Goal: Complete application form

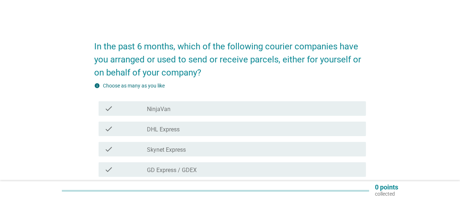
scroll to position [36, 0]
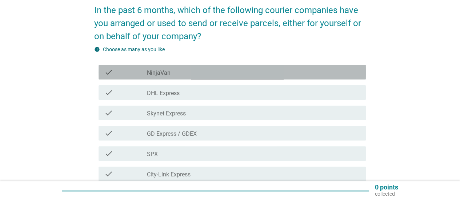
click at [153, 72] on label "NinjaVan" at bounding box center [159, 72] width 24 height 7
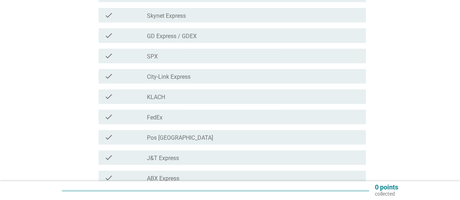
scroll to position [145, 0]
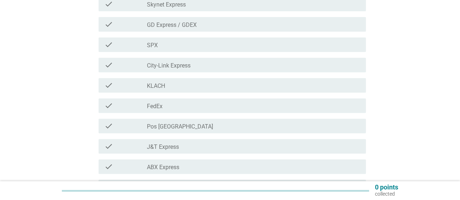
click at [140, 43] on div "check" at bounding box center [125, 44] width 43 height 9
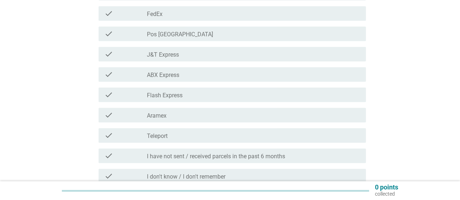
scroll to position [254, 0]
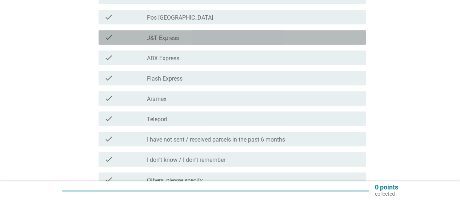
click at [148, 41] on div "check check_box_outline_blank J&T Express" at bounding box center [231, 37] width 267 height 15
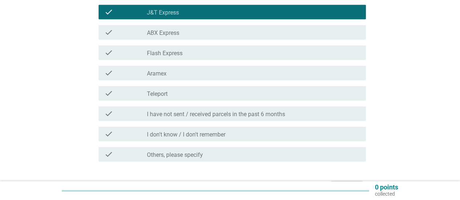
scroll to position [291, 0]
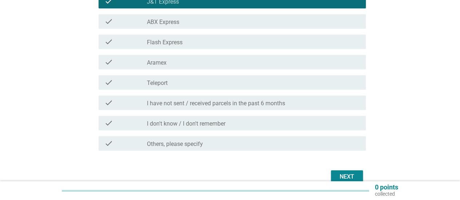
click at [345, 171] on button "Next" at bounding box center [347, 176] width 32 height 13
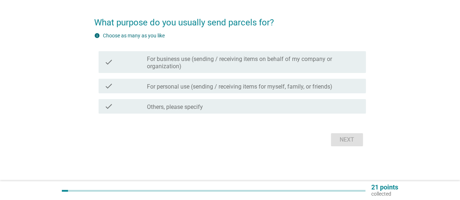
scroll to position [0, 0]
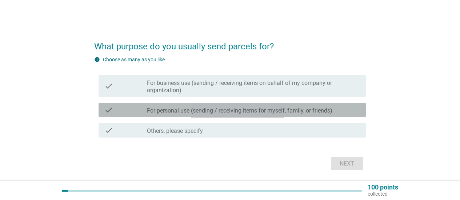
click at [251, 110] on label "For personal use (sending / receiving items for myself, family, or friends)" at bounding box center [239, 110] width 185 height 7
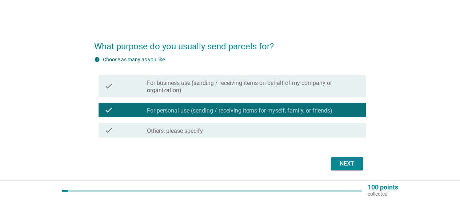
click at [342, 166] on div "Next" at bounding box center [346, 163] width 20 height 9
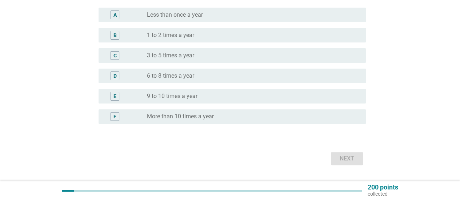
scroll to position [73, 0]
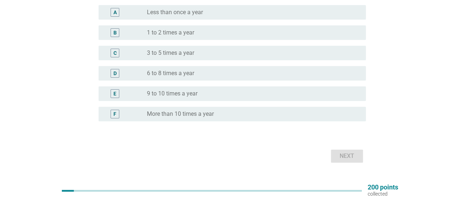
click at [222, 12] on div "radio_button_unchecked Less than once a year" at bounding box center [250, 12] width 207 height 7
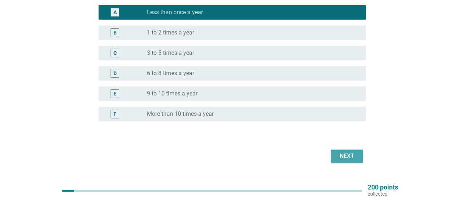
click at [340, 159] on div "Next" at bounding box center [346, 156] width 20 height 9
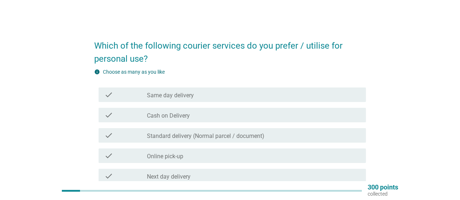
scroll to position [0, 0]
click at [150, 136] on label "Standard delivery (Normal parcel / document)" at bounding box center [205, 136] width 117 height 7
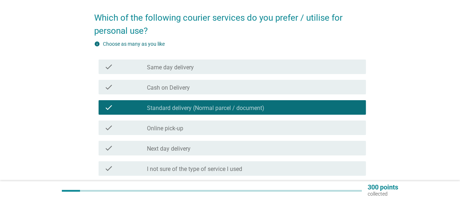
scroll to position [73, 0]
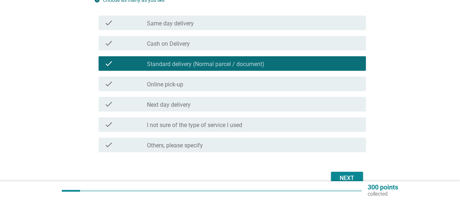
click at [159, 102] on label "Next day delivery" at bounding box center [169, 104] width 44 height 7
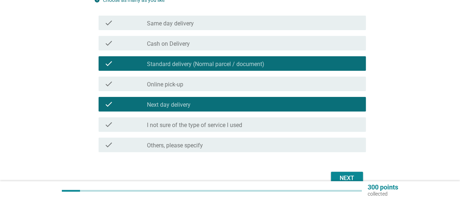
click at [365, 181] on div "Next" at bounding box center [229, 178] width 271 height 17
click at [358, 177] on button "Next" at bounding box center [347, 178] width 32 height 13
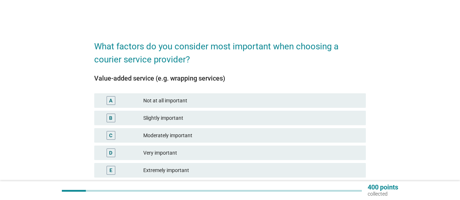
scroll to position [36, 0]
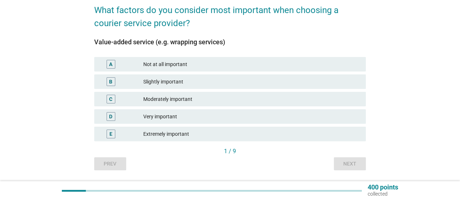
click at [175, 113] on div "Very important" at bounding box center [251, 116] width 217 height 9
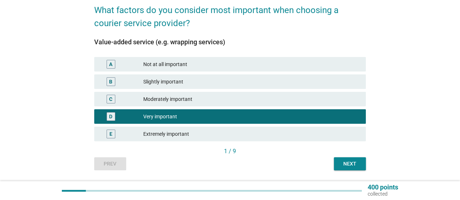
click at [353, 165] on div "Next" at bounding box center [349, 164] width 20 height 8
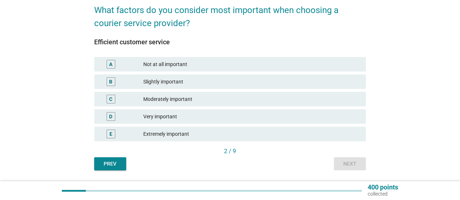
click at [183, 119] on div "Very important" at bounding box center [251, 116] width 217 height 9
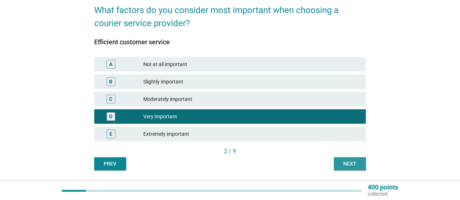
click at [363, 167] on button "Next" at bounding box center [350, 163] width 32 height 13
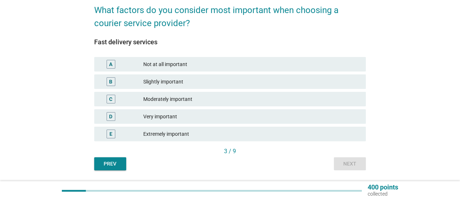
click at [202, 120] on div "Very important" at bounding box center [251, 116] width 217 height 9
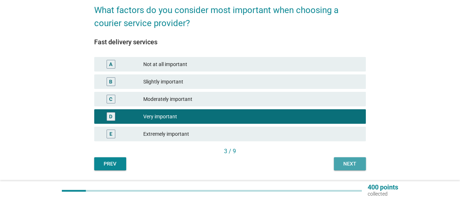
click at [351, 161] on div "Next" at bounding box center [349, 164] width 20 height 8
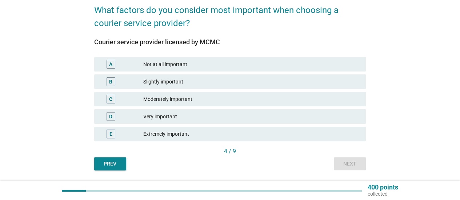
click at [202, 112] on div "D Very important" at bounding box center [229, 116] width 271 height 15
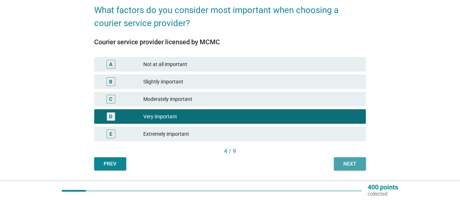
click at [344, 168] on button "Next" at bounding box center [350, 163] width 32 height 13
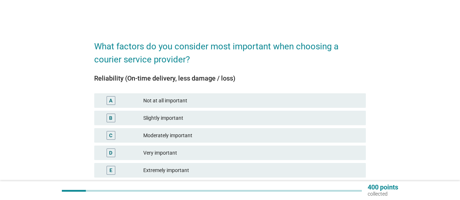
scroll to position [58, 0]
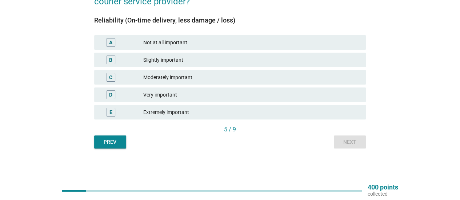
click at [209, 97] on div "Very important" at bounding box center [251, 94] width 217 height 9
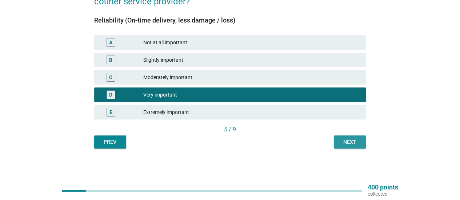
click at [360, 136] on button "Next" at bounding box center [350, 142] width 32 height 13
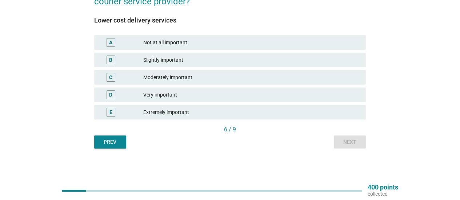
click at [219, 78] on div "Moderately important" at bounding box center [251, 77] width 217 height 9
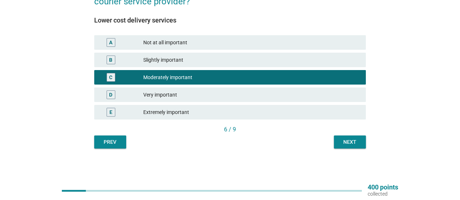
click at [360, 154] on div "What factors do you consider most important when choosing a courier service pro…" at bounding box center [230, 61] width 442 height 203
click at [353, 141] on div "Next" at bounding box center [349, 142] width 20 height 8
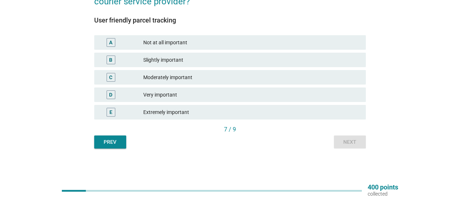
click at [218, 111] on div "Extremely important" at bounding box center [251, 112] width 217 height 9
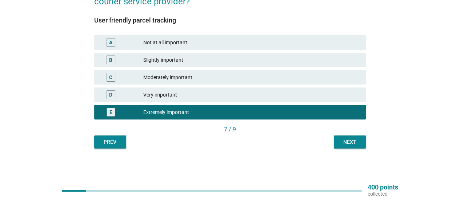
click at [307, 79] on div "Moderately important" at bounding box center [251, 77] width 217 height 9
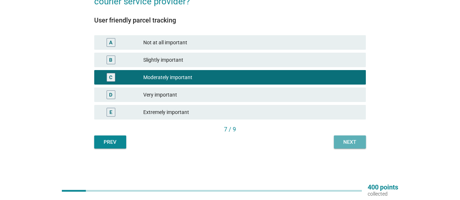
click at [355, 148] on button "Next" at bounding box center [350, 142] width 32 height 13
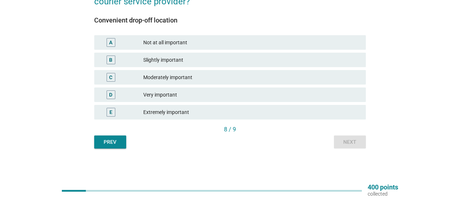
click at [235, 66] on div "B Slightly important" at bounding box center [229, 60] width 271 height 15
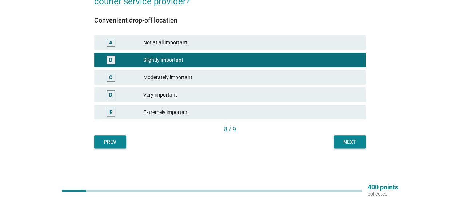
click at [351, 139] on div "Next" at bounding box center [349, 142] width 20 height 8
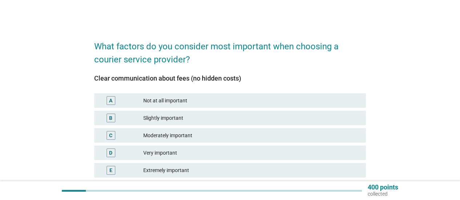
scroll to position [36, 0]
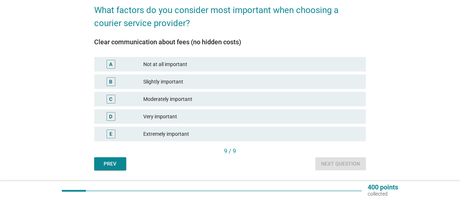
click at [223, 114] on div "Very important" at bounding box center [251, 116] width 217 height 9
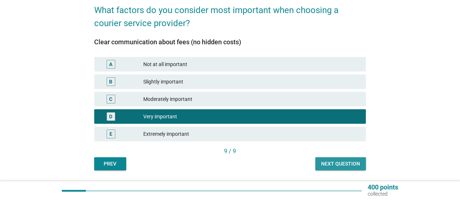
click at [329, 157] on button "Next question" at bounding box center [340, 163] width 51 height 13
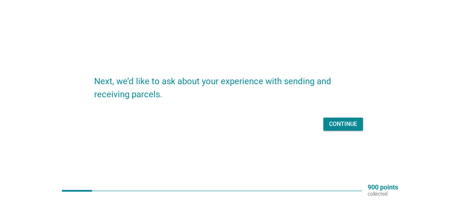
click at [331, 125] on div "Continue" at bounding box center [343, 124] width 28 height 9
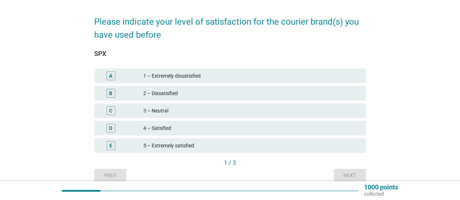
scroll to position [36, 0]
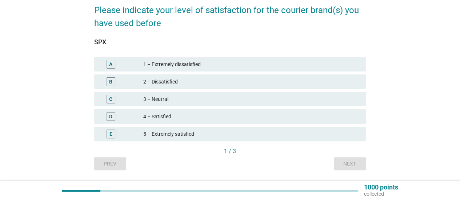
click at [176, 116] on div "4 – Satisfied" at bounding box center [251, 116] width 217 height 9
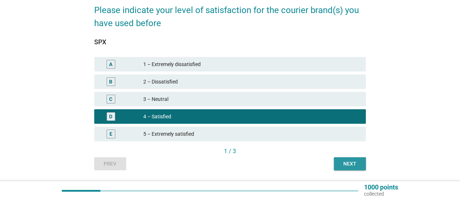
click at [346, 163] on div "Next" at bounding box center [349, 164] width 20 height 8
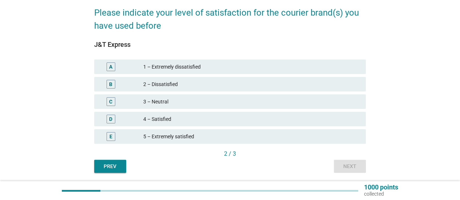
scroll to position [58, 0]
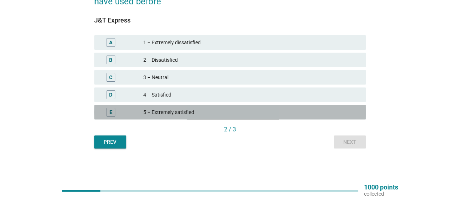
click at [209, 112] on div "5 – Extremely satisfied" at bounding box center [251, 112] width 217 height 9
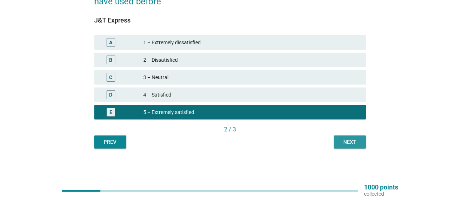
click at [345, 144] on div "Next" at bounding box center [349, 142] width 20 height 8
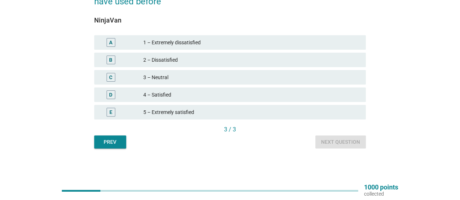
click at [186, 77] on div "3 – Neutral" at bounding box center [251, 77] width 217 height 9
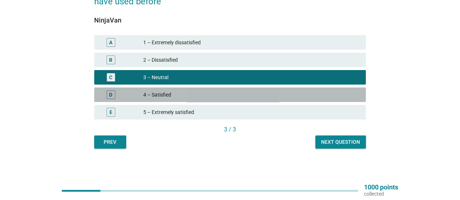
click at [292, 91] on div "4 – Satisfied" at bounding box center [251, 94] width 217 height 9
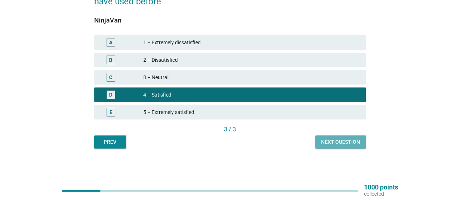
click at [351, 141] on div "Next question" at bounding box center [340, 142] width 39 height 8
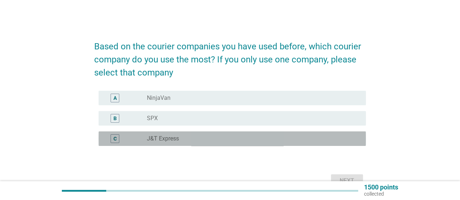
click at [205, 142] on div "radio_button_unchecked J&T Express" at bounding box center [250, 138] width 207 height 7
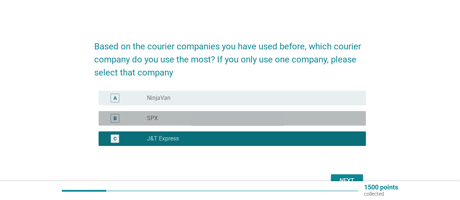
click at [308, 120] on div "radio_button_unchecked SPX" at bounding box center [250, 118] width 207 height 7
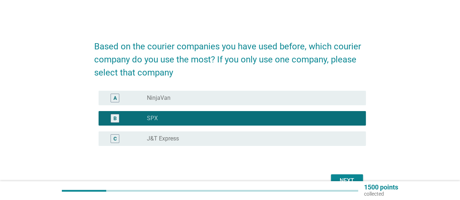
click at [343, 177] on div "Next" at bounding box center [346, 181] width 20 height 9
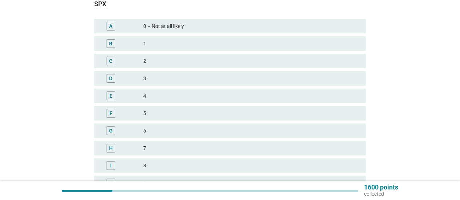
scroll to position [73, 0]
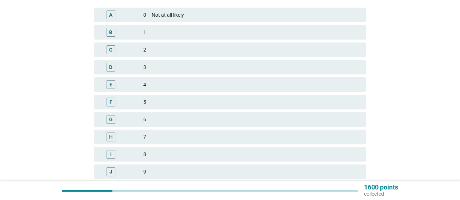
click at [155, 134] on div "7" at bounding box center [251, 137] width 217 height 9
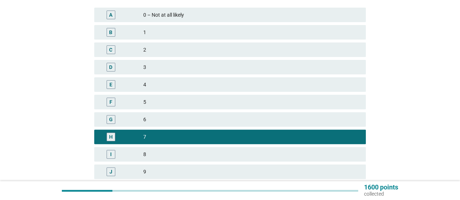
click at [159, 123] on div "6" at bounding box center [251, 119] width 217 height 9
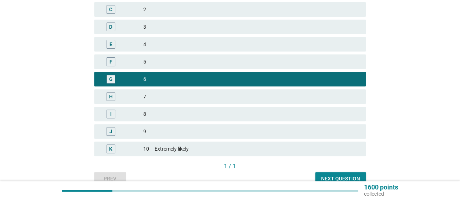
scroll to position [145, 0]
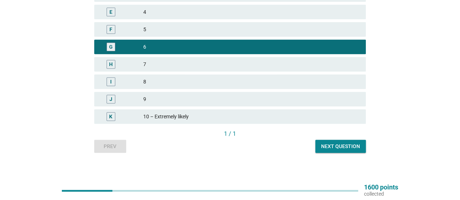
click at [251, 58] on div "H 7" at bounding box center [229, 64] width 271 height 15
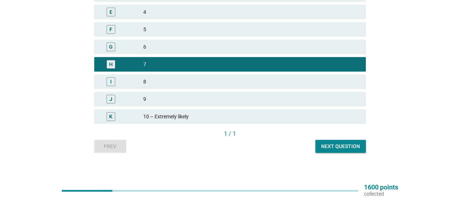
click at [352, 155] on div "How likely are you to recommend your main courier to others (0–10)? SPX A 0 – N…" at bounding box center [229, 20] width 283 height 277
click at [347, 148] on div "Next question" at bounding box center [340, 147] width 39 height 8
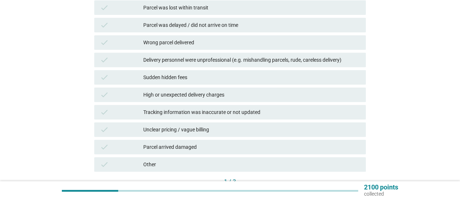
click at [283, 108] on div "check Tracking information was inaccurate or not updated" at bounding box center [229, 112] width 271 height 15
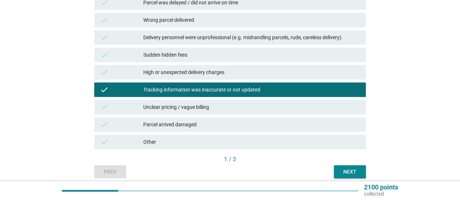
scroll to position [198, 0]
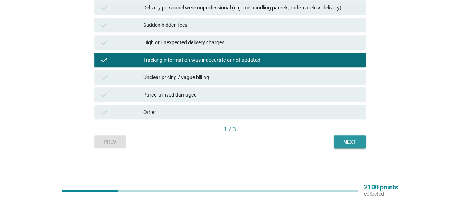
click at [361, 141] on button "Next" at bounding box center [350, 142] width 32 height 13
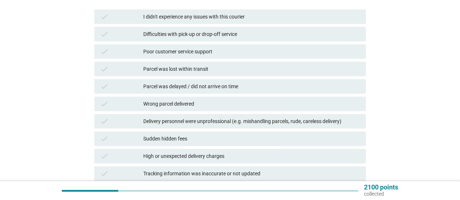
scroll to position [73, 0]
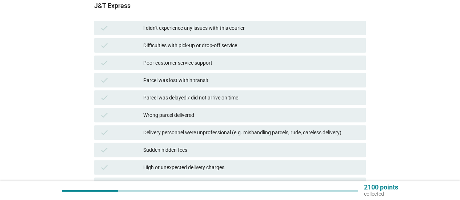
click at [235, 26] on div "I didn't experience any issues with this courier" at bounding box center [251, 28] width 217 height 9
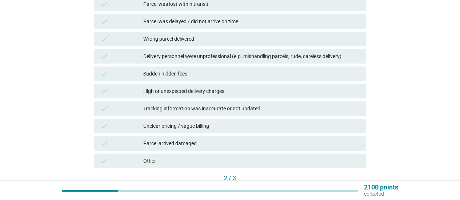
scroll to position [198, 0]
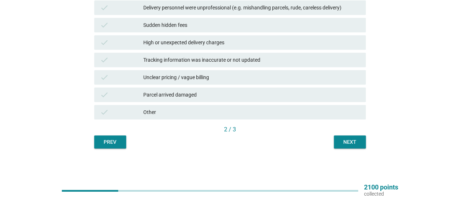
click at [350, 138] on div "Next" at bounding box center [349, 142] width 20 height 8
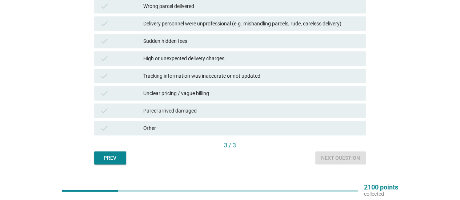
scroll to position [0, 0]
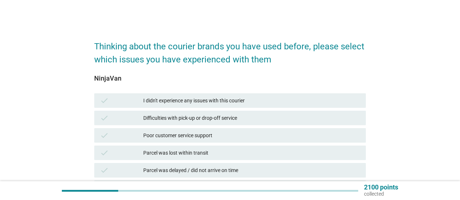
click at [213, 101] on div "I didn't experience any issues with this courier" at bounding box center [251, 100] width 217 height 9
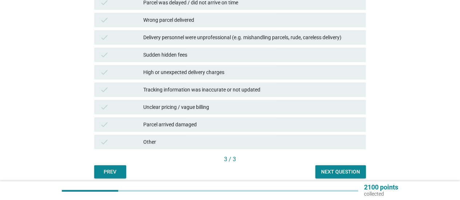
scroll to position [198, 0]
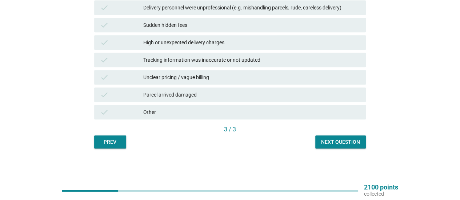
click at [359, 146] on button "Next question" at bounding box center [340, 142] width 51 height 13
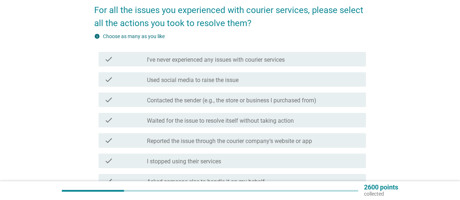
scroll to position [73, 0]
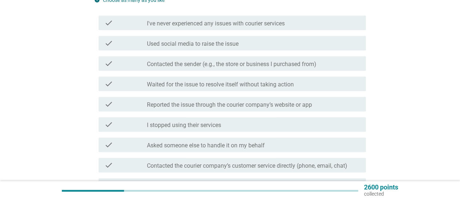
click at [125, 64] on div "check" at bounding box center [125, 63] width 43 height 9
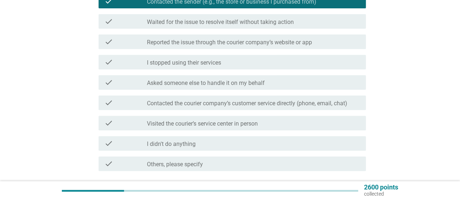
scroll to position [145, 0]
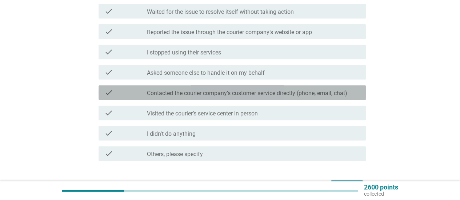
click at [163, 92] on label "Contacted the courier company’s customer service directly (phone, email, chat)" at bounding box center [247, 93] width 200 height 7
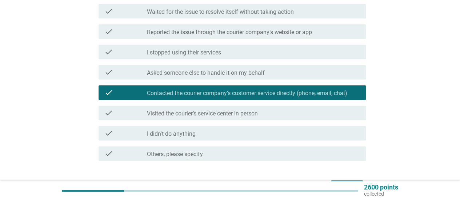
click at [179, 112] on label "Visited the courier’s service center in person" at bounding box center [202, 113] width 111 height 7
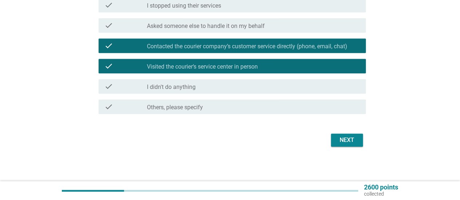
scroll to position [193, 0]
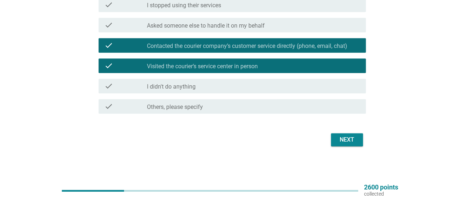
click at [348, 139] on div "Next" at bounding box center [346, 140] width 20 height 9
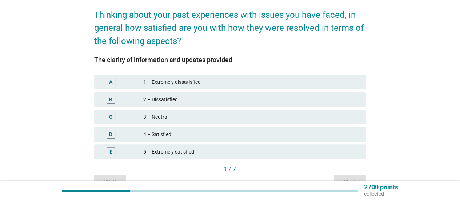
scroll to position [71, 0]
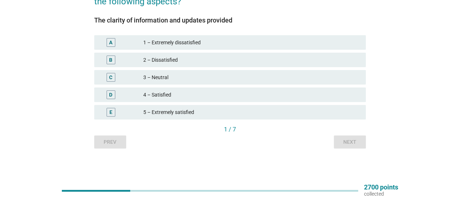
click at [241, 91] on div "4 – Satisfied" at bounding box center [251, 94] width 217 height 9
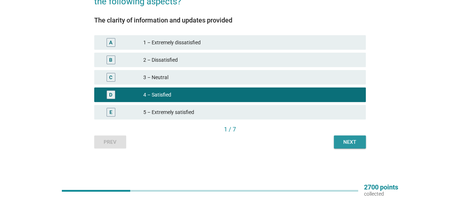
click at [350, 147] on button "Next" at bounding box center [350, 142] width 32 height 13
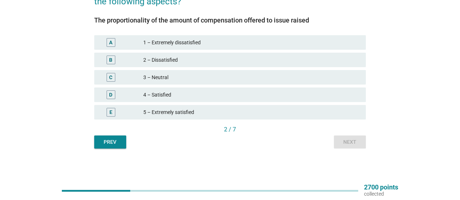
click at [324, 96] on div "4 – Satisfied" at bounding box center [251, 94] width 217 height 9
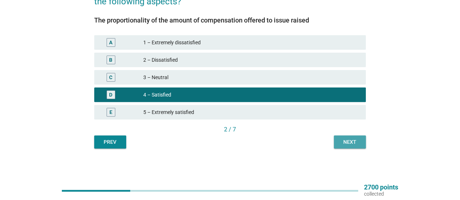
click at [354, 136] on button "Next" at bounding box center [350, 142] width 32 height 13
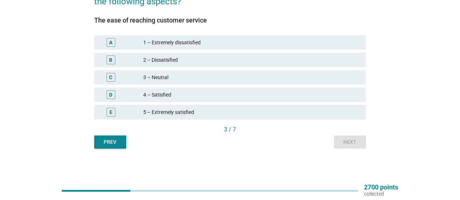
click at [317, 77] on div "3 – Neutral" at bounding box center [251, 77] width 217 height 9
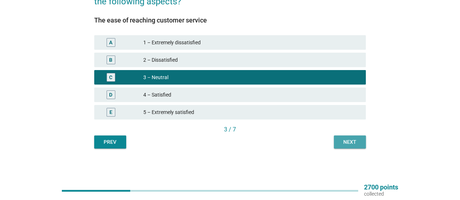
click at [356, 143] on div "Next" at bounding box center [349, 142] width 20 height 8
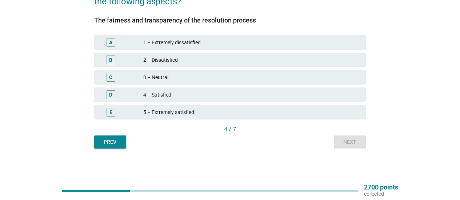
click at [128, 93] on div "D" at bounding box center [121, 94] width 43 height 9
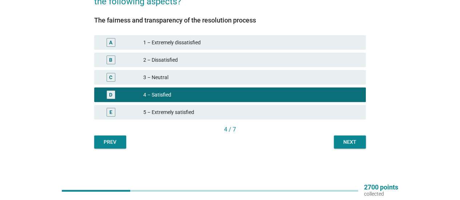
click at [346, 147] on button "Next" at bounding box center [350, 142] width 32 height 13
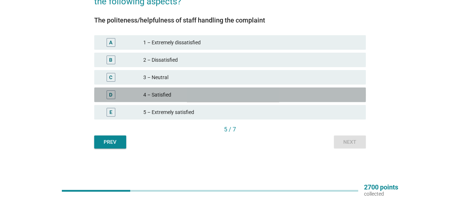
click at [341, 100] on div "D 4 – Satisfied" at bounding box center [229, 95] width 271 height 15
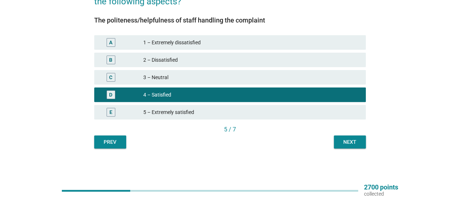
click at [351, 141] on div "Next" at bounding box center [349, 142] width 20 height 8
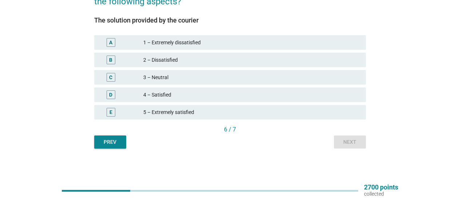
click at [348, 103] on div "D 4 – Satisfied" at bounding box center [230, 94] width 274 height 17
click at [348, 99] on div "D 4 – Satisfied" at bounding box center [229, 95] width 271 height 15
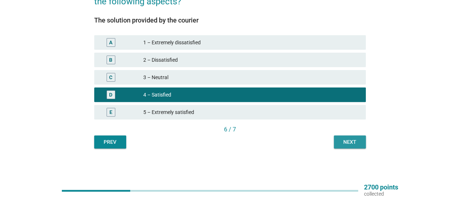
click at [349, 141] on div "Next" at bounding box center [349, 142] width 20 height 8
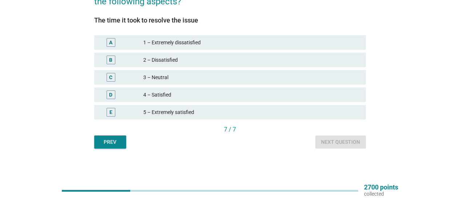
click at [335, 96] on div "4 – Satisfied" at bounding box center [251, 94] width 217 height 9
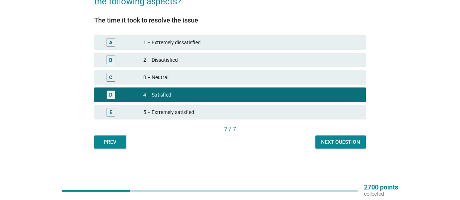
click at [342, 122] on div "The time it took to resolve the issue A 1 – Extremely dissatisfied B 2 – Dissat…" at bounding box center [229, 71] width 271 height 109
click at [346, 146] on button "Next question" at bounding box center [340, 142] width 51 height 13
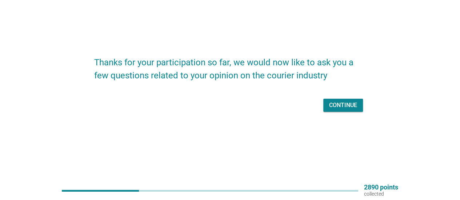
scroll to position [0, 0]
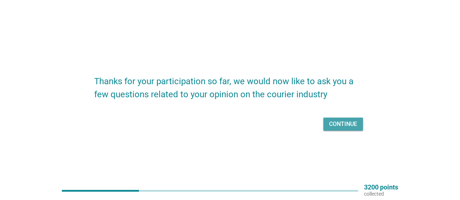
drag, startPoint x: 336, startPoint y: 125, endPoint x: 304, endPoint y: 142, distance: 37.1
click at [336, 125] on div "Continue" at bounding box center [343, 124] width 28 height 9
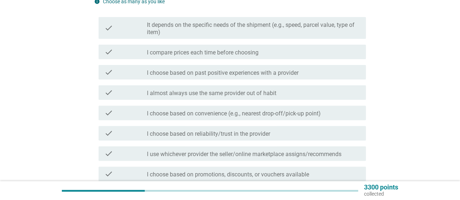
scroll to position [73, 0]
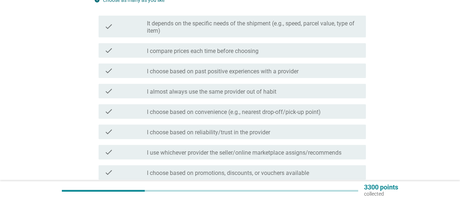
click at [283, 89] on div "check_box_outline_blank I almost always use the same provider out of habit" at bounding box center [253, 91] width 213 height 9
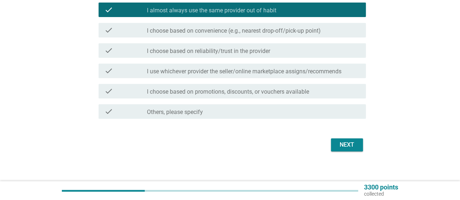
scroll to position [159, 0]
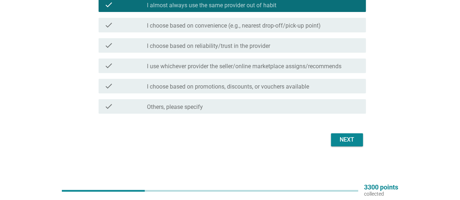
click at [232, 25] on label "I choose based on convenience (e.g., nearest drop-off/pick-up point)" at bounding box center [234, 25] width 174 height 7
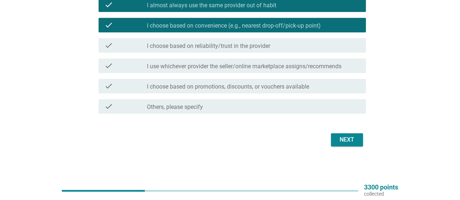
click at [340, 141] on div "Next" at bounding box center [346, 140] width 20 height 9
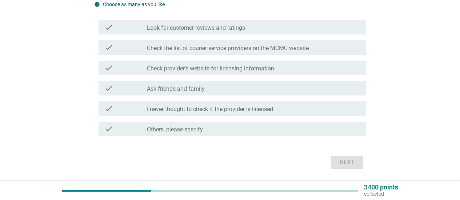
scroll to position [73, 0]
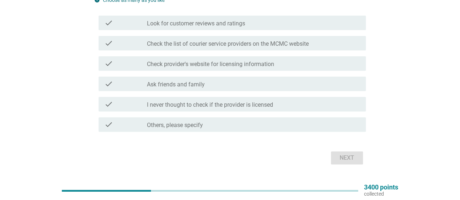
click at [297, 31] on div "check check_box_outline_blank Look for customer reviews and ratings" at bounding box center [229, 23] width 271 height 20
click at [296, 20] on div "check_box_outline_blank Look for customer reviews and ratings" at bounding box center [253, 23] width 213 height 9
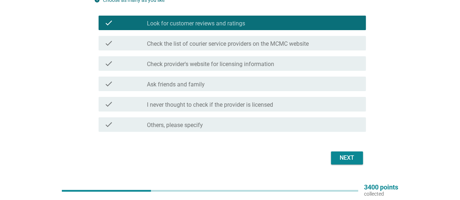
click at [317, 110] on div "check check_box_outline_blank I never thought to check if the provider is licen…" at bounding box center [231, 104] width 267 height 15
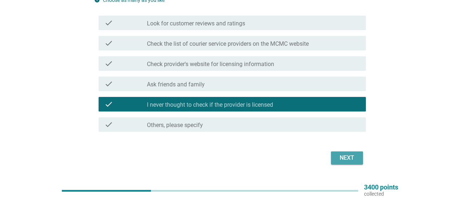
click at [346, 157] on div "Next" at bounding box center [346, 158] width 20 height 9
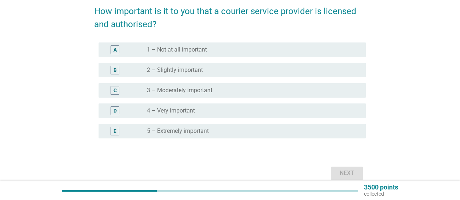
scroll to position [36, 0]
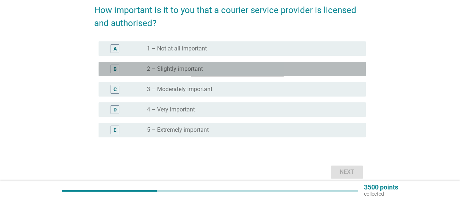
click at [293, 61] on div "B radio_button_unchecked 2 – Slightly important" at bounding box center [229, 69] width 271 height 20
click at [324, 69] on div "radio_button_unchecked 2 – Slightly important" at bounding box center [250, 68] width 207 height 7
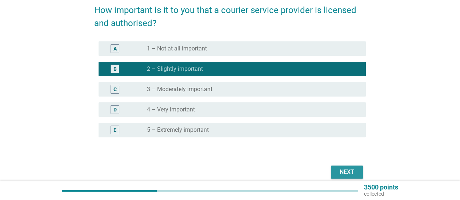
click at [351, 167] on button "Next" at bounding box center [347, 172] width 32 height 13
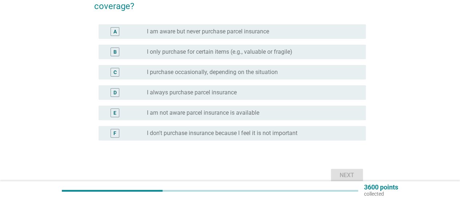
scroll to position [73, 0]
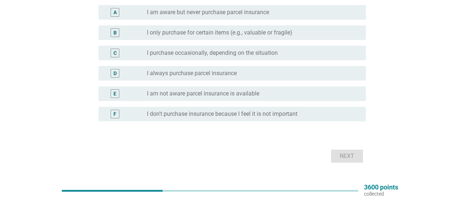
click at [319, 125] on div "A radio_button_unchecked I am aware but never purchase parcel insurance B radio…" at bounding box center [229, 67] width 271 height 131
click at [316, 113] on div "radio_button_unchecked I don't purchase insurance because I feel it is not impo…" at bounding box center [250, 113] width 207 height 7
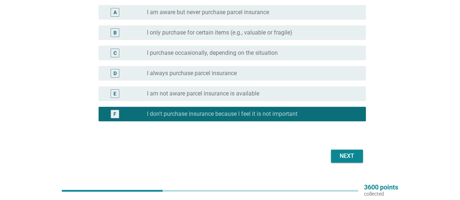
click at [341, 155] on div "Next" at bounding box center [346, 156] width 20 height 9
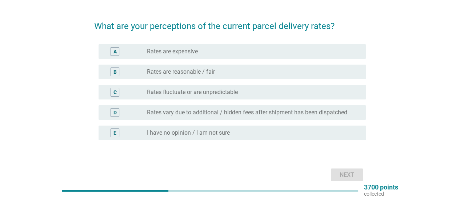
scroll to position [19, 0]
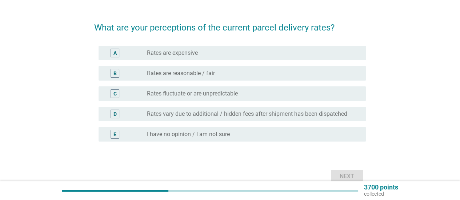
click at [170, 74] on label "Rates are reasonable / fair" at bounding box center [181, 73] width 68 height 7
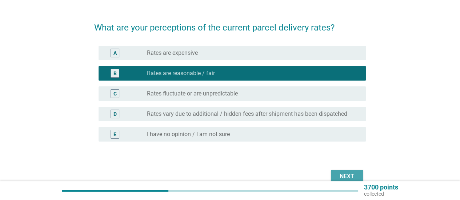
click at [345, 172] on div "Next" at bounding box center [346, 176] width 20 height 9
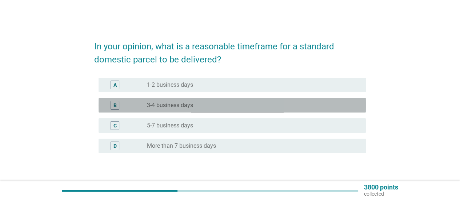
click at [248, 107] on div "radio_button_unchecked 3-4 business days" at bounding box center [250, 105] width 207 height 7
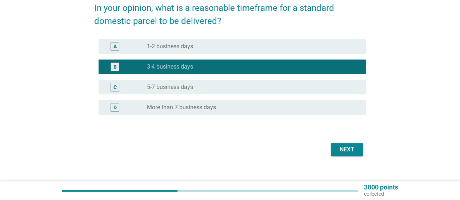
scroll to position [48, 0]
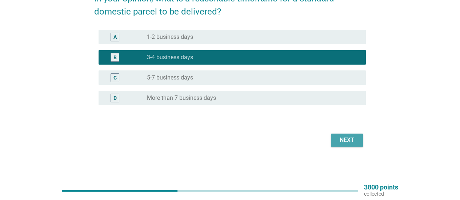
click at [349, 141] on div "Next" at bounding box center [346, 140] width 20 height 9
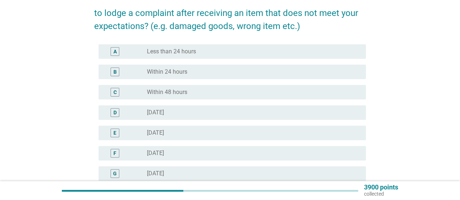
scroll to position [109, 0]
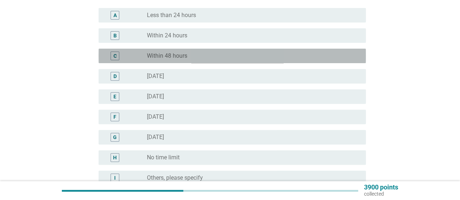
click at [171, 57] on label "Within 48 hours" at bounding box center [167, 55] width 40 height 7
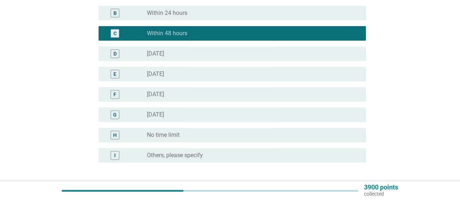
scroll to position [189, 0]
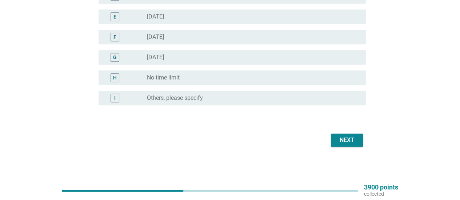
click at [350, 140] on div "Next" at bounding box center [346, 140] width 20 height 9
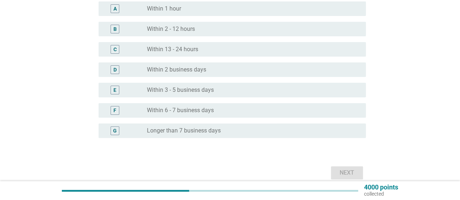
scroll to position [109, 0]
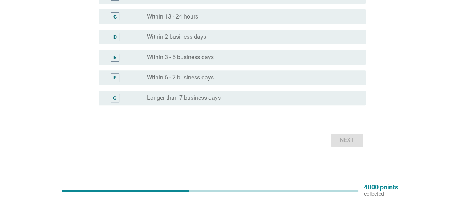
click at [280, 10] on div "C radio_button_unchecked Within 13 - 24 hours" at bounding box center [231, 16] width 267 height 15
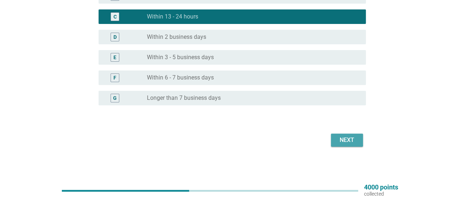
click at [352, 139] on div "Next" at bounding box center [346, 140] width 20 height 9
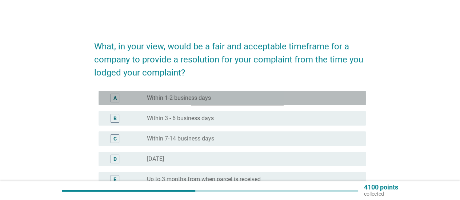
click at [211, 95] on div "radio_button_unchecked Within 1-2 business days" at bounding box center [250, 97] width 207 height 7
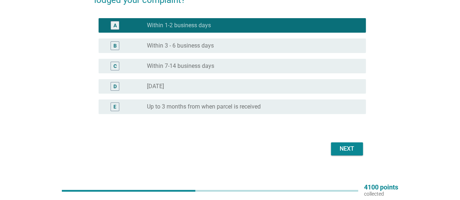
scroll to position [81, 0]
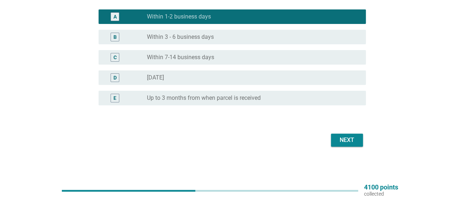
click at [345, 134] on button "Next" at bounding box center [347, 140] width 32 height 13
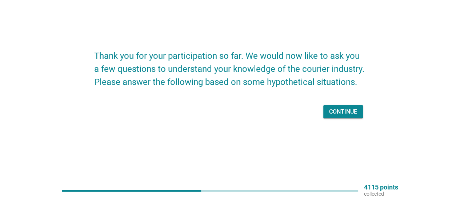
scroll to position [0, 0]
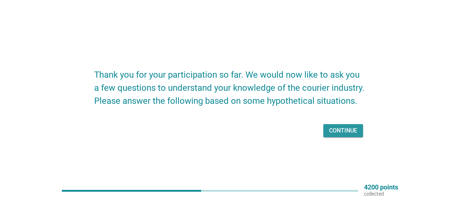
click at [345, 134] on div "Continue" at bounding box center [343, 130] width 28 height 9
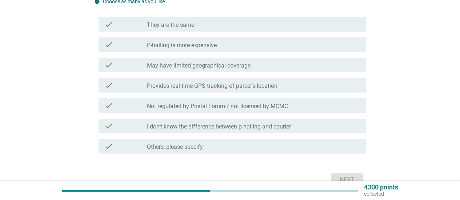
scroll to position [73, 0]
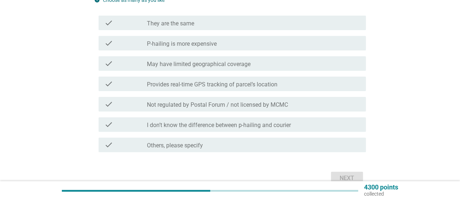
click at [222, 79] on div "check check_box_outline_blank Provides real-time GPS tracking of parcel’s locat…" at bounding box center [231, 84] width 267 height 15
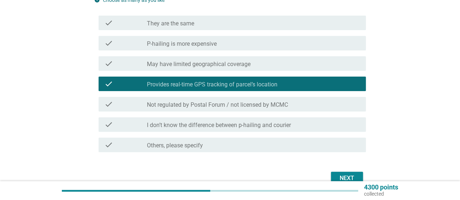
click at [210, 39] on div "check_box_outline_blank P-hailing is more expensive" at bounding box center [253, 43] width 213 height 9
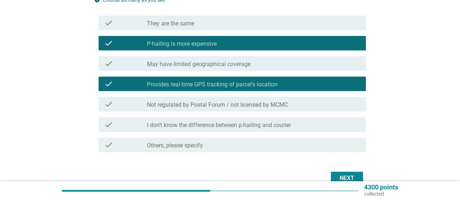
click at [335, 174] on button "Next" at bounding box center [347, 178] width 32 height 13
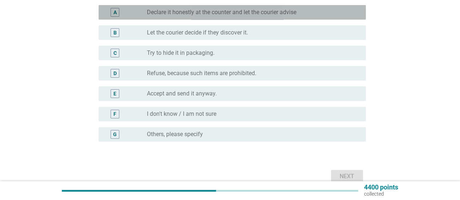
click at [212, 14] on label "Declare it honestly at the counter and let the courier advise" at bounding box center [221, 12] width 149 height 7
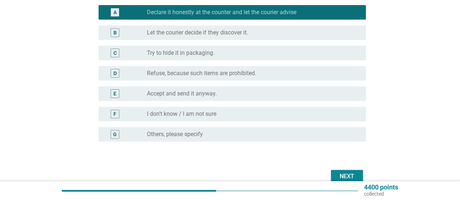
click at [339, 170] on button "Next" at bounding box center [347, 176] width 32 height 13
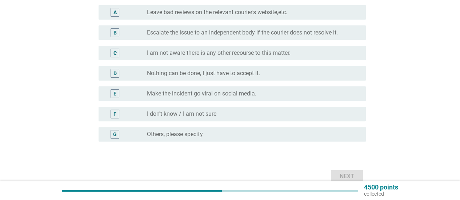
click at [246, 73] on label "Nothing can be done, I just have to accept it." at bounding box center [203, 73] width 113 height 7
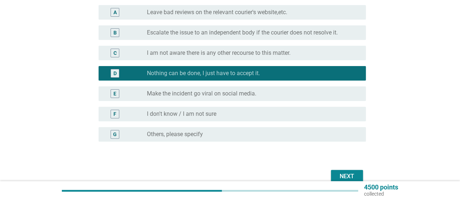
click at [331, 174] on div "Next" at bounding box center [229, 176] width 271 height 17
click at [331, 173] on button "Next" at bounding box center [347, 176] width 32 height 13
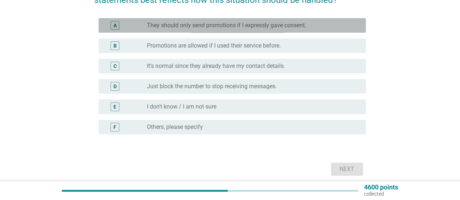
click at [199, 19] on div "A radio_button_unchecked They should only send promotions if I expressly gave c…" at bounding box center [231, 25] width 267 height 15
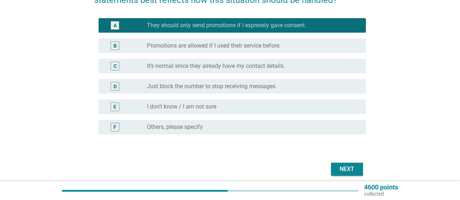
click at [355, 169] on div "Next" at bounding box center [346, 169] width 20 height 9
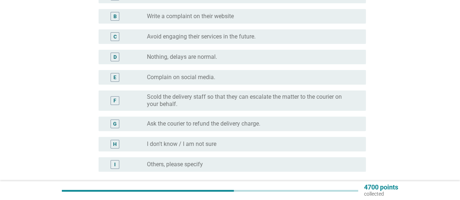
scroll to position [109, 0]
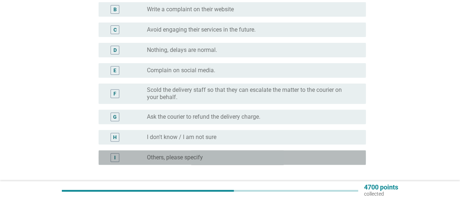
click at [191, 159] on label "Others, please specify" at bounding box center [175, 157] width 56 height 7
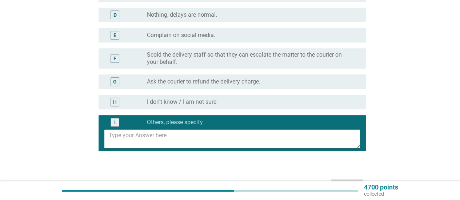
scroll to position [145, 0]
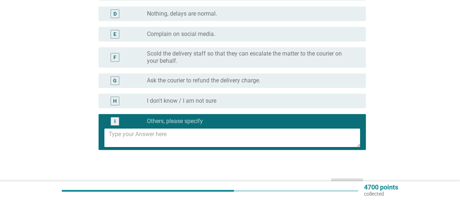
click at [174, 138] on textarea at bounding box center [234, 138] width 251 height 19
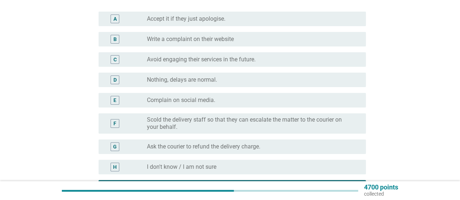
scroll to position [73, 0]
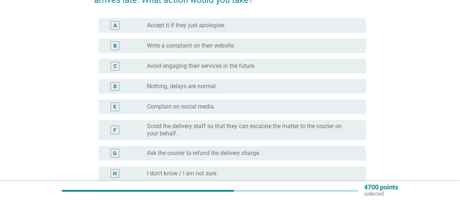
type textarea "give feedback and complaint on their website"
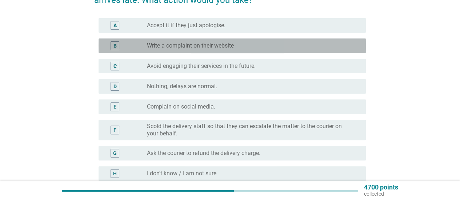
click at [233, 47] on label "Write a complaint on their website" at bounding box center [190, 45] width 87 height 7
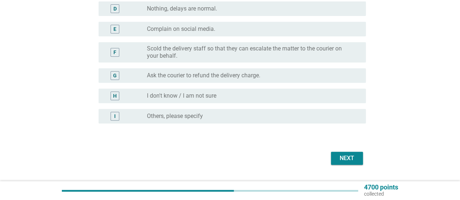
scroll to position [169, 0]
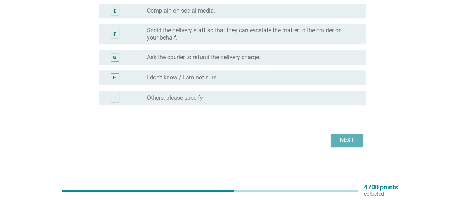
click at [340, 140] on div "Next" at bounding box center [346, 140] width 20 height 9
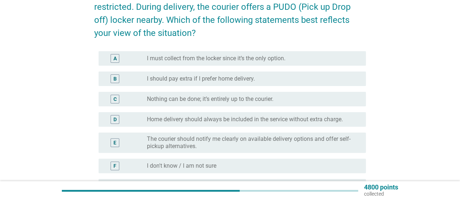
scroll to position [73, 0]
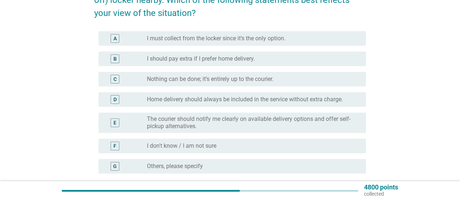
click at [242, 35] on label "I must collect from the locker since it’s the only option." at bounding box center [216, 38] width 138 height 7
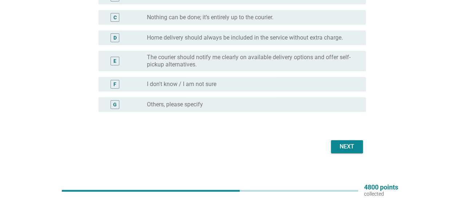
scroll to position [141, 0]
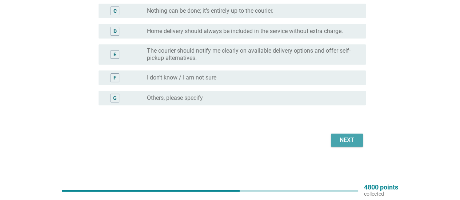
click at [341, 137] on div "Next" at bounding box center [346, 140] width 20 height 9
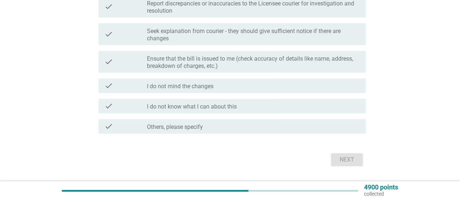
scroll to position [166, 0]
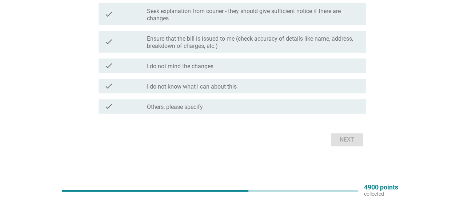
click at [183, 65] on label "I do not mind the changes" at bounding box center [180, 66] width 66 height 7
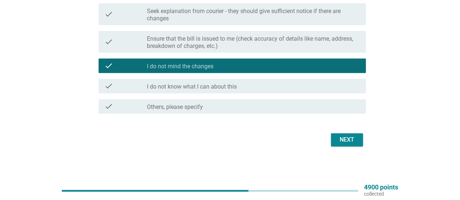
click at [363, 137] on div "Next" at bounding box center [229, 139] width 271 height 17
click at [354, 136] on div "Next" at bounding box center [346, 140] width 20 height 9
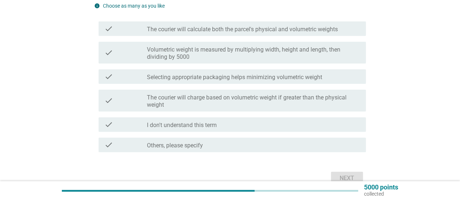
scroll to position [73, 0]
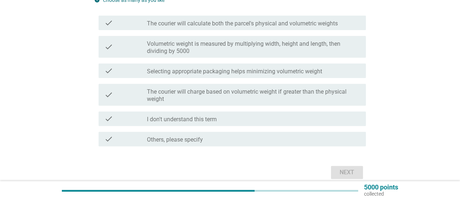
click at [261, 119] on div "check_box_outline_blank I don't understand this term" at bounding box center [253, 118] width 213 height 9
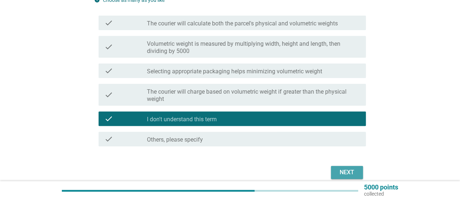
click at [357, 171] on button "Next" at bounding box center [347, 172] width 32 height 13
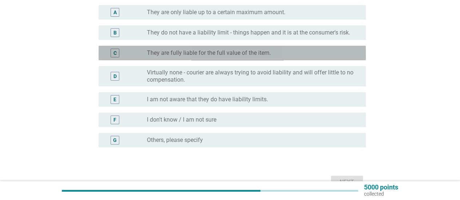
click at [187, 57] on div "radio_button_unchecked They are fully liable for the full value of the item." at bounding box center [253, 53] width 213 height 9
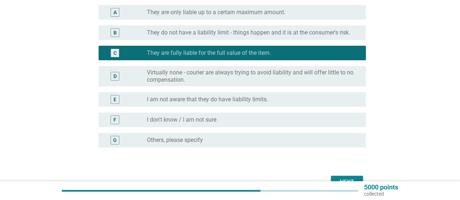
click at [336, 179] on div "Next" at bounding box center [346, 182] width 20 height 9
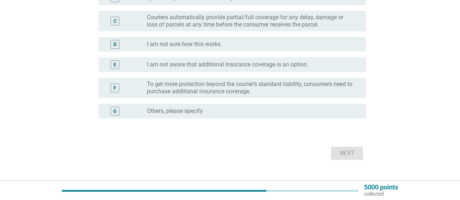
scroll to position [109, 0]
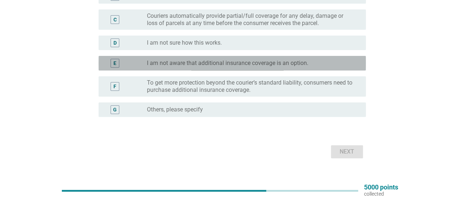
click at [259, 62] on label "I am not aware that additional insurance coverage is an option." at bounding box center [227, 63] width 161 height 7
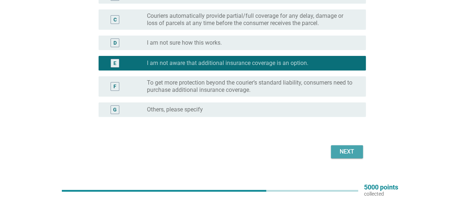
click at [336, 151] on div "Next" at bounding box center [346, 152] width 20 height 9
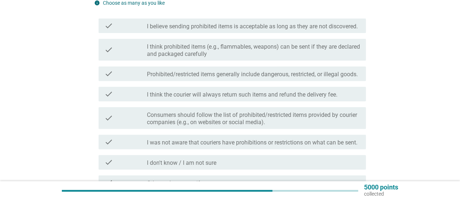
click at [229, 126] on label "Consumers should follow the list of prohibited/restricted items provided by cou…" at bounding box center [253, 119] width 213 height 15
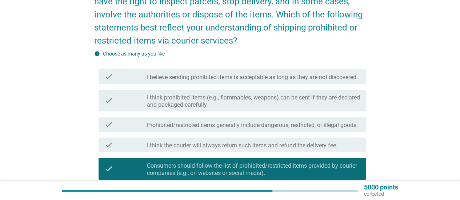
scroll to position [145, 0]
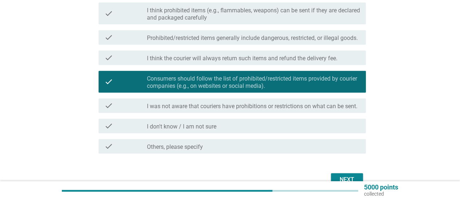
click at [226, 113] on div "check check_box_outline_blank I was not aware that couriers have prohibitions o…" at bounding box center [231, 105] width 267 height 15
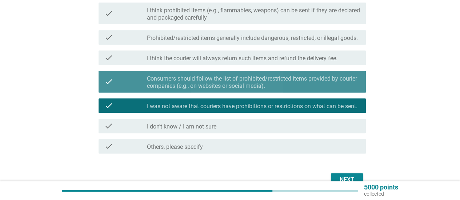
click at [222, 90] on label "Consumers should follow the list of prohibited/restricted items provided by cou…" at bounding box center [253, 82] width 213 height 15
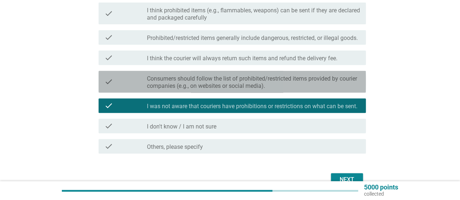
click at [222, 90] on label "Consumers should follow the list of prohibited/restricted items provided by cou…" at bounding box center [253, 82] width 213 height 15
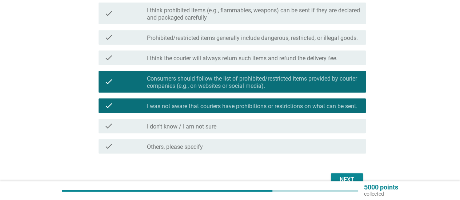
click at [226, 110] on label "I was not aware that couriers have prohibitions or restrictions on what can be …" at bounding box center [252, 106] width 210 height 7
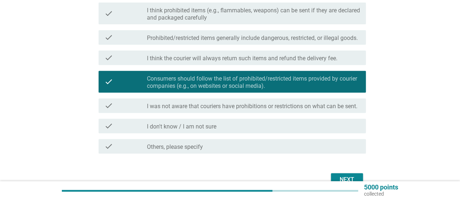
click at [219, 42] on label "Prohibited/restricted items generally include dangerous, restricted, or illegal…" at bounding box center [252, 38] width 211 height 7
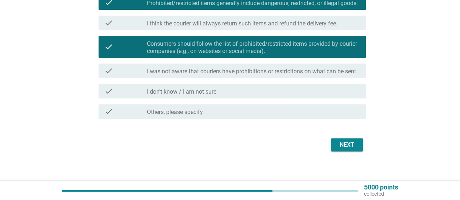
scroll to position [182, 0]
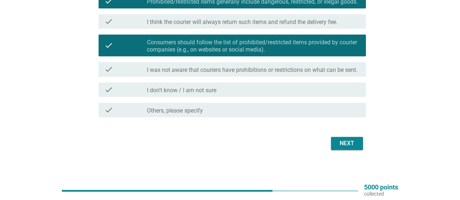
click at [362, 152] on div "Next" at bounding box center [229, 143] width 271 height 17
click at [359, 150] on button "Next" at bounding box center [347, 143] width 32 height 13
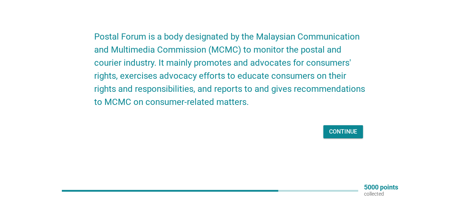
scroll to position [19, 0]
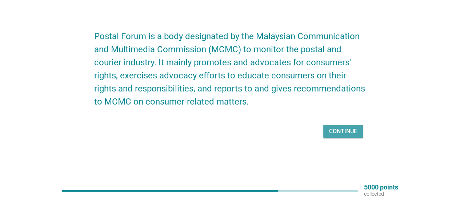
click at [347, 129] on div "Continue" at bounding box center [343, 131] width 28 height 9
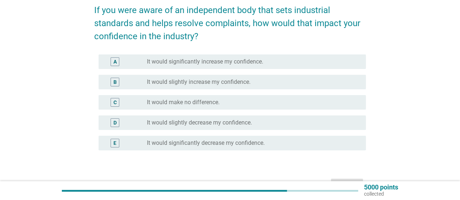
scroll to position [73, 0]
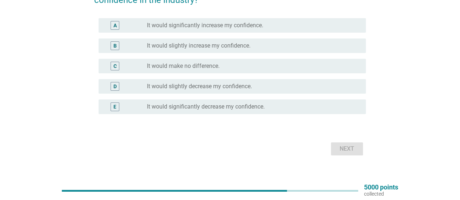
click at [214, 44] on label "It would slightly increase my confidence." at bounding box center [199, 45] width 104 height 7
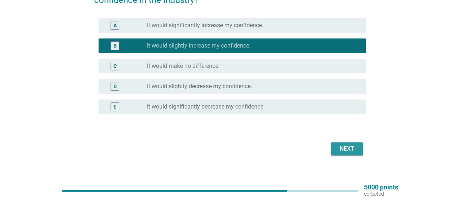
click at [337, 144] on button "Next" at bounding box center [347, 148] width 32 height 13
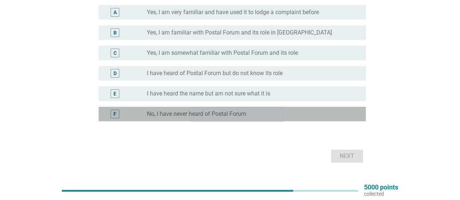
click at [251, 112] on div "radio_button_unchecked No, I have never heard of Postal Forum" at bounding box center [250, 113] width 207 height 7
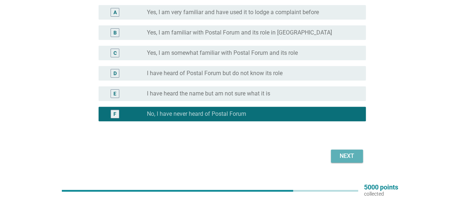
click at [352, 153] on div "Next" at bounding box center [346, 156] width 20 height 9
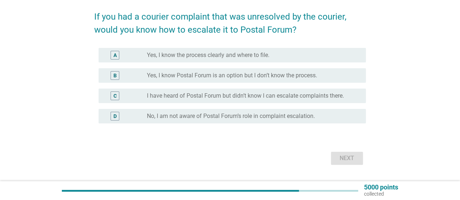
scroll to position [48, 0]
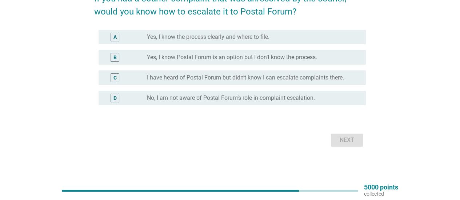
click at [245, 104] on div "D radio_button_unchecked No, I am not aware of Postal Forum’s role in complaint…" at bounding box center [231, 98] width 267 height 15
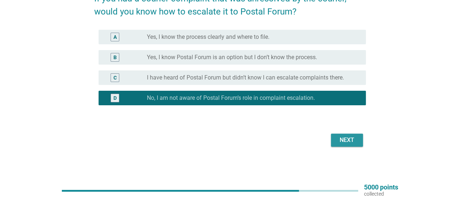
click at [340, 138] on div "Next" at bounding box center [346, 140] width 20 height 9
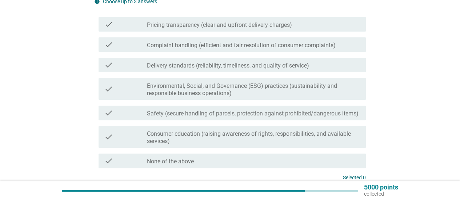
scroll to position [73, 0]
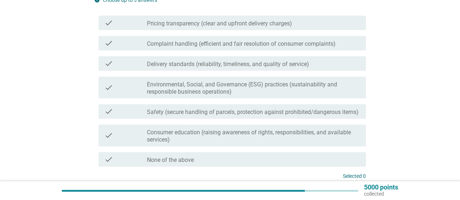
click at [142, 47] on div "check" at bounding box center [125, 43] width 43 height 9
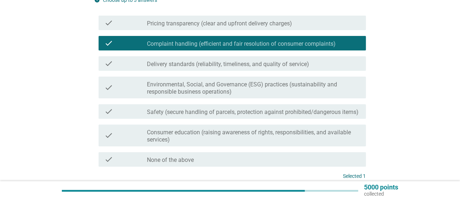
click at [146, 138] on div "check" at bounding box center [125, 136] width 43 height 16
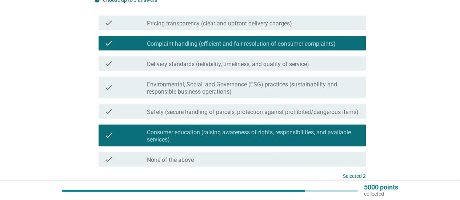
click at [211, 122] on div "check check_box_outline_blank Consumer education (raising awareness of rights, …" at bounding box center [229, 136] width 271 height 28
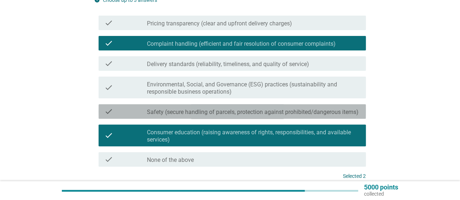
click at [215, 107] on div "check_box_outline_blank Safety (secure handling of parcels, protection against …" at bounding box center [253, 111] width 213 height 9
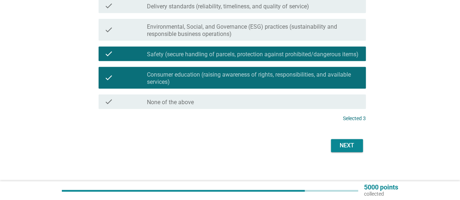
scroll to position [136, 0]
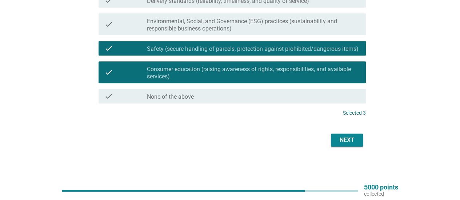
click at [357, 137] on button "Next" at bounding box center [347, 140] width 32 height 13
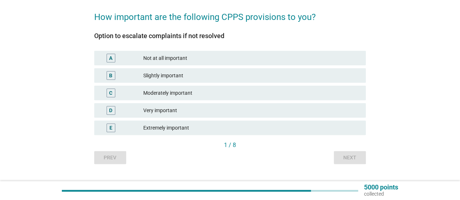
scroll to position [97, 0]
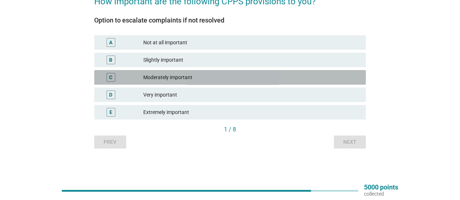
click at [255, 77] on div "Moderately important" at bounding box center [251, 77] width 217 height 9
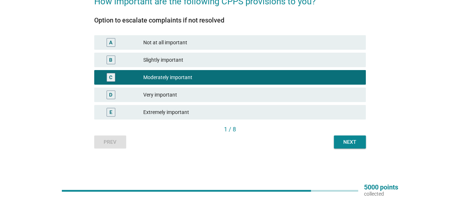
click at [347, 145] on div "Next" at bounding box center [349, 142] width 20 height 8
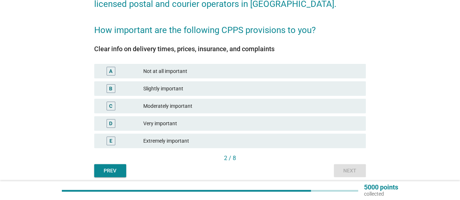
scroll to position [73, 0]
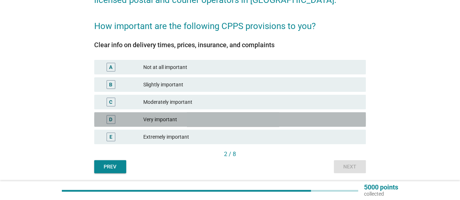
click at [148, 121] on div "Very important" at bounding box center [251, 119] width 217 height 9
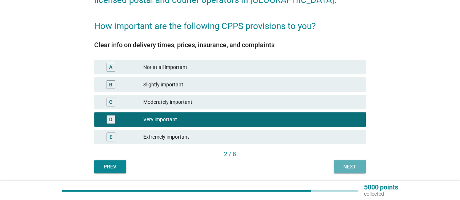
click at [344, 162] on button "Next" at bounding box center [350, 166] width 32 height 13
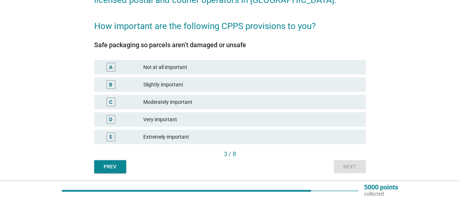
click at [172, 120] on div "Very important" at bounding box center [251, 119] width 217 height 9
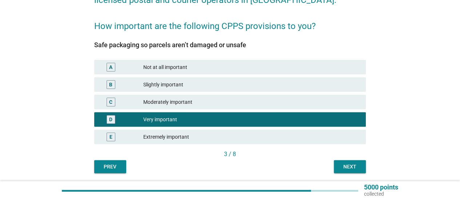
drag, startPoint x: 304, startPoint y: 135, endPoint x: 308, endPoint y: 137, distance: 4.6
click at [303, 135] on div "Extremely important" at bounding box center [251, 137] width 217 height 9
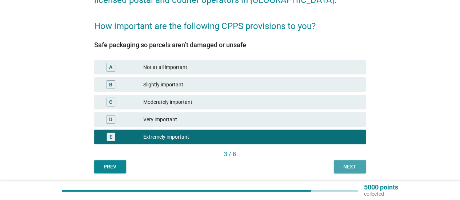
click at [349, 164] on div "Next" at bounding box center [349, 167] width 20 height 8
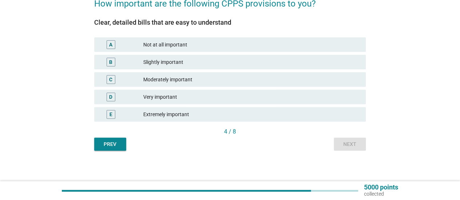
scroll to position [97, 0]
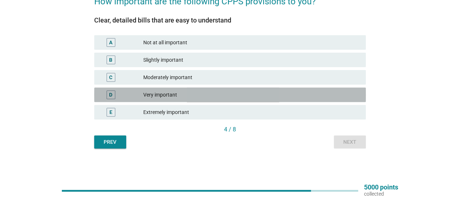
click at [204, 90] on div "D Very important" at bounding box center [229, 95] width 271 height 15
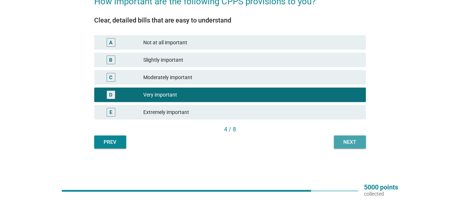
click at [339, 139] on div "Next" at bounding box center [349, 142] width 20 height 8
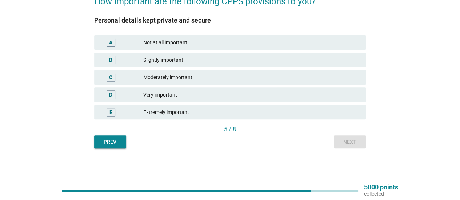
click at [243, 114] on div "Extremely important" at bounding box center [251, 112] width 217 height 9
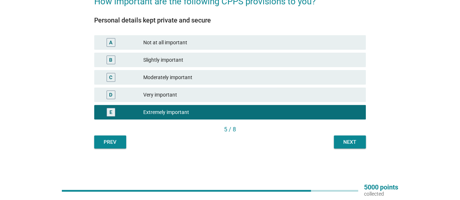
click at [368, 141] on div "The Code of Practice for Postal Services (CPPS) is document approved by MCMC, s…" at bounding box center [229, 42] width 283 height 225
click at [350, 141] on div "Next" at bounding box center [349, 142] width 20 height 8
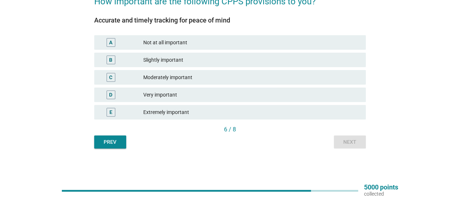
click at [276, 77] on div "Moderately important" at bounding box center [251, 77] width 217 height 9
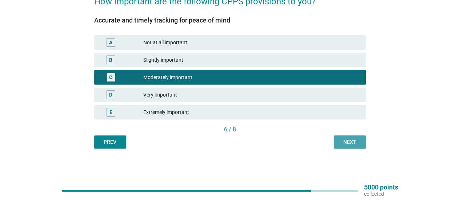
click at [354, 141] on div "Next" at bounding box center [349, 142] width 20 height 8
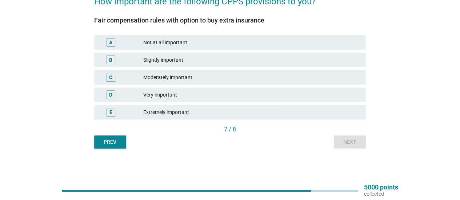
click at [249, 74] on div "Moderately important" at bounding box center [251, 77] width 217 height 9
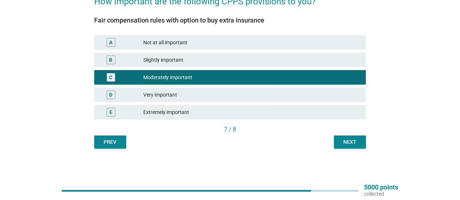
drag, startPoint x: 350, startPoint y: 149, endPoint x: 346, endPoint y: 144, distance: 6.3
click at [350, 149] on div "The Code of Practice for Postal Services (CPPS) is document approved by MCMC, s…" at bounding box center [229, 42] width 283 height 225
click at [346, 144] on div "Next" at bounding box center [349, 142] width 20 height 8
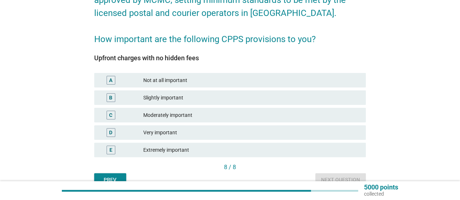
scroll to position [73, 0]
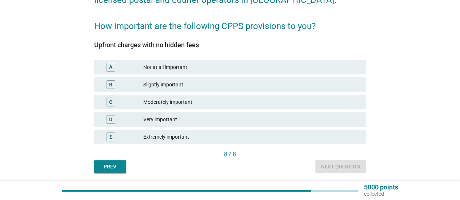
click at [247, 117] on div "Very important" at bounding box center [251, 119] width 217 height 9
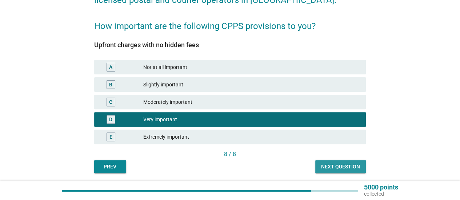
click at [355, 166] on div "Next question" at bounding box center [340, 167] width 39 height 8
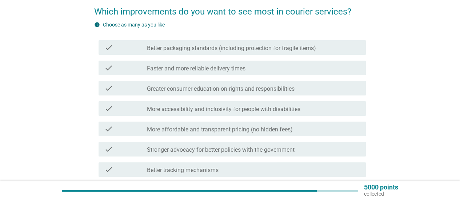
scroll to position [36, 0]
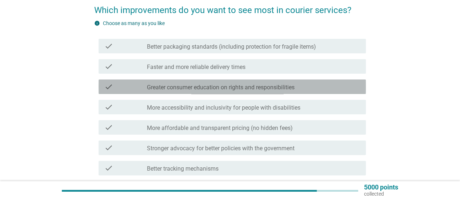
click at [221, 81] on div "check check_box_outline_blank Greater consumer education on rights and responsi…" at bounding box center [231, 87] width 267 height 15
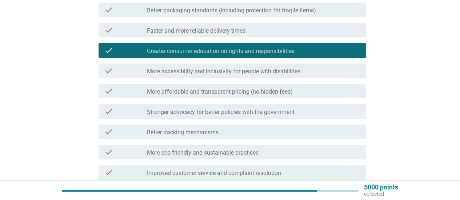
scroll to position [109, 0]
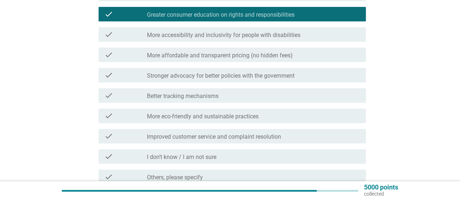
click at [193, 113] on label "More eco-friendly and sustainable practices" at bounding box center [203, 116] width 112 height 7
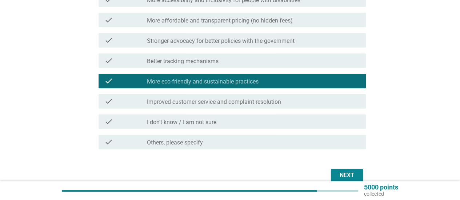
scroll to position [145, 0]
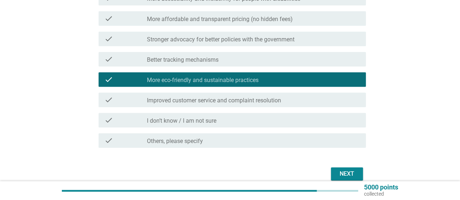
click at [210, 58] on label "Better tracking mechanisms" at bounding box center [183, 59] width 72 height 7
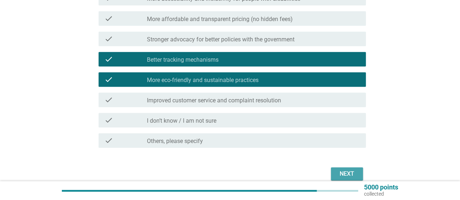
click at [344, 168] on button "Next" at bounding box center [347, 173] width 32 height 13
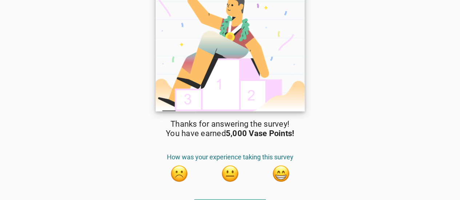
scroll to position [30, 0]
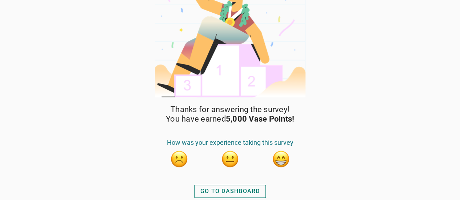
click at [258, 192] on div "GO TO DASHBOARD" at bounding box center [230, 191] width 60 height 9
